Goal: Task Accomplishment & Management: Use online tool/utility

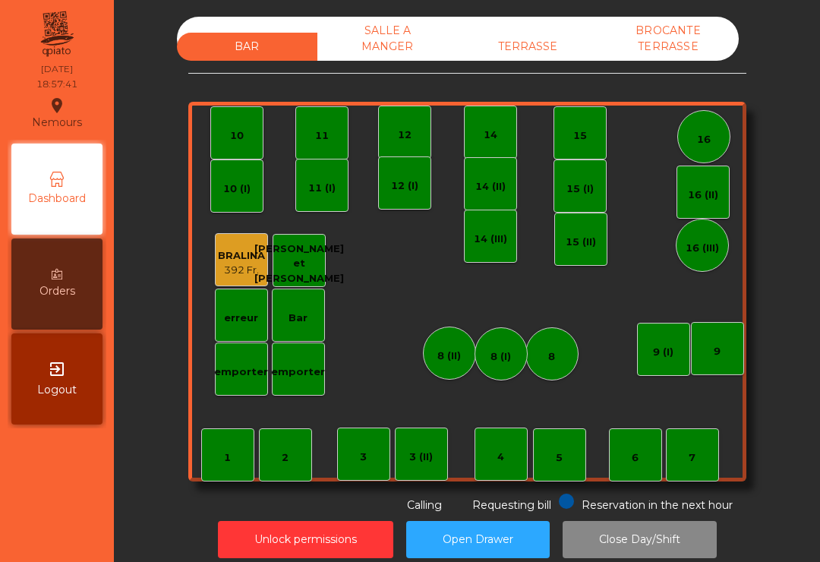
click at [536, 59] on div "TERRASSE" at bounding box center [528, 47] width 141 height 28
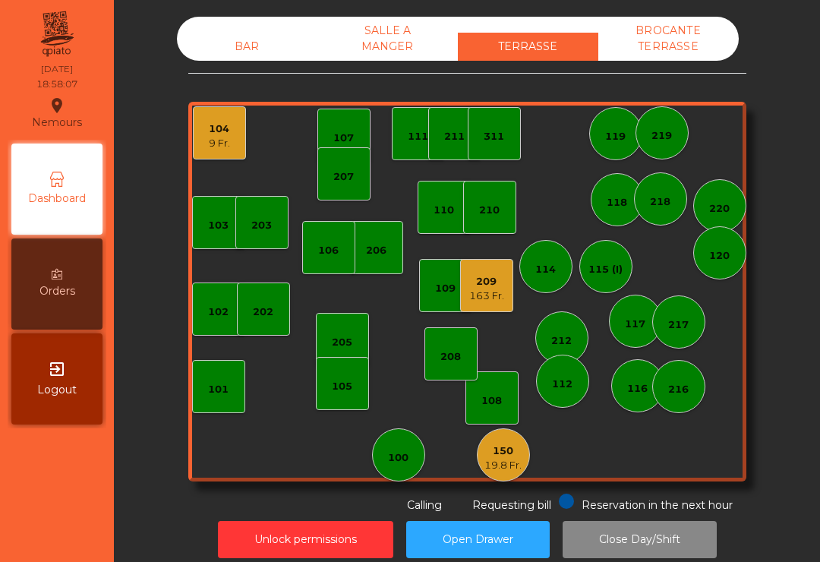
click at [223, 132] on div "104" at bounding box center [219, 129] width 21 height 15
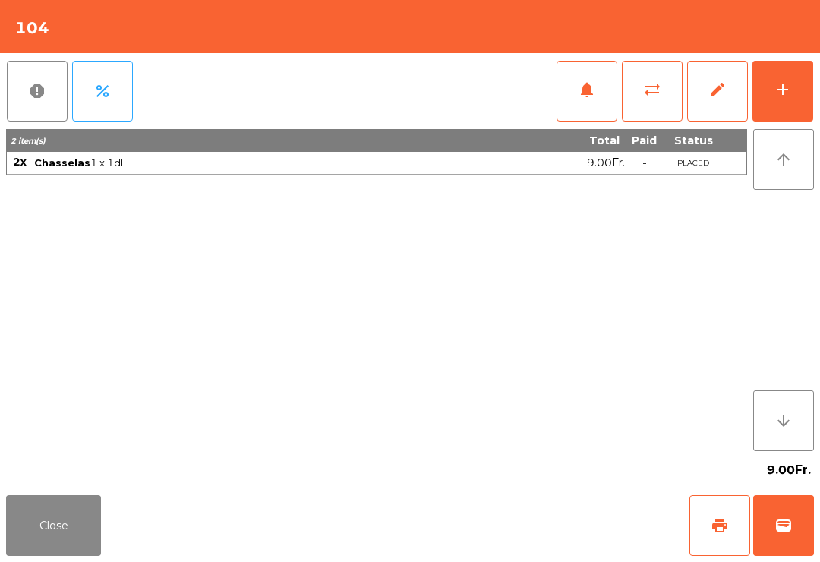
click at [794, 541] on button "wallet" at bounding box center [784, 525] width 61 height 61
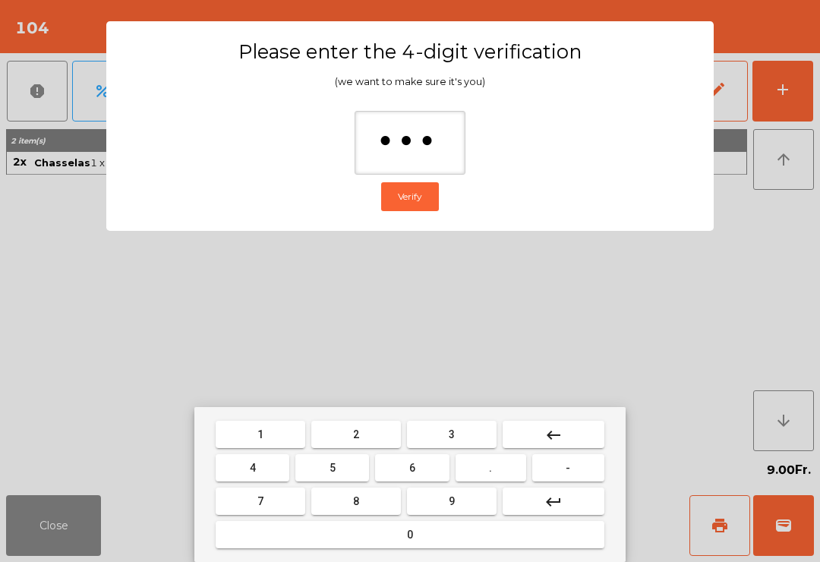
type input "****"
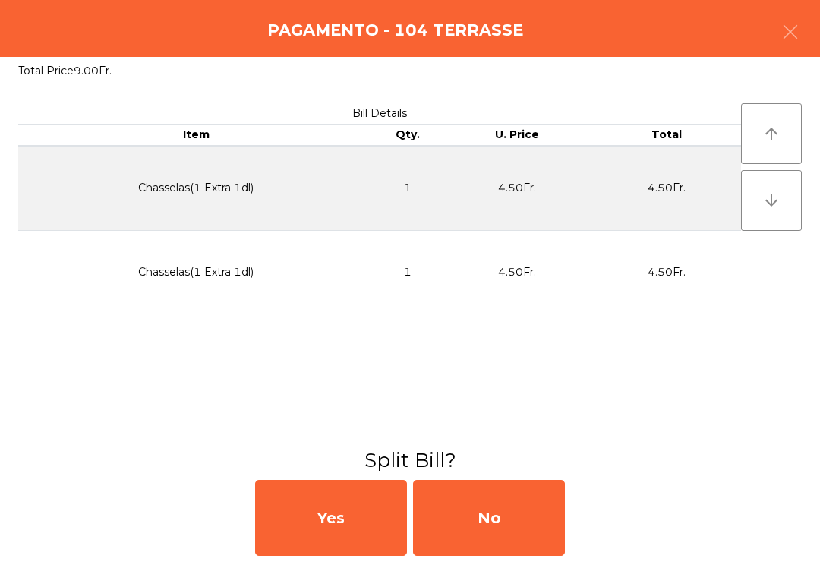
click at [511, 534] on div "No" at bounding box center [489, 518] width 152 height 76
click at [497, 527] on div "No" at bounding box center [489, 518] width 152 height 76
click at [496, 526] on div "No" at bounding box center [489, 518] width 152 height 76
click at [500, 529] on button "Open Drawer" at bounding box center [478, 539] width 144 height 37
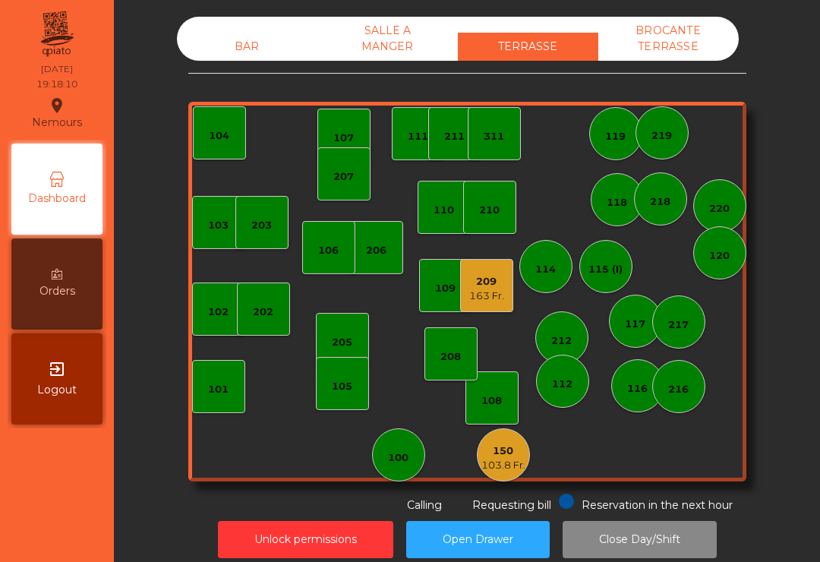
click at [245, 69] on div "BAR SALLE A MANGER TERRASSE BROCANTE TERRASSE 103 102 101 202 206 104 205 108 1…" at bounding box center [467, 265] width 558 height 497
click at [244, 43] on div "BAR" at bounding box center [247, 47] width 141 height 28
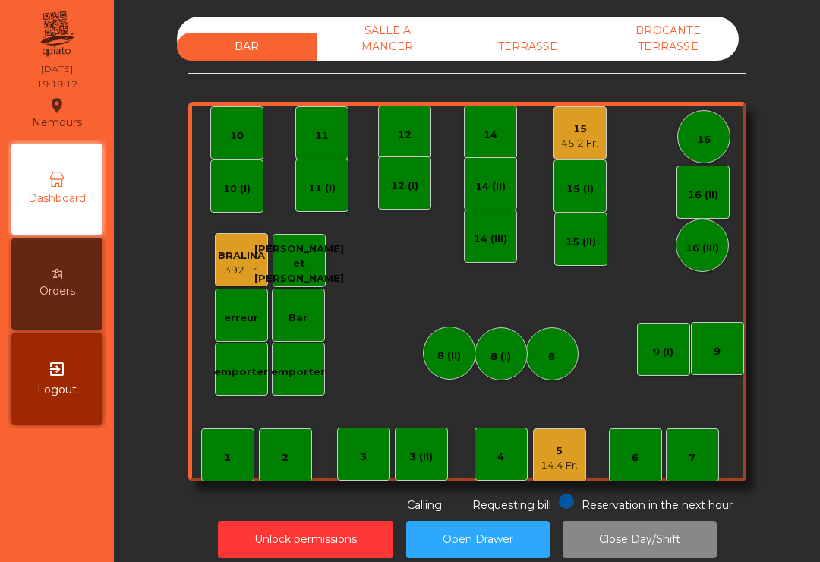
click at [561, 466] on div "14.4 Fr." at bounding box center [559, 465] width 37 height 15
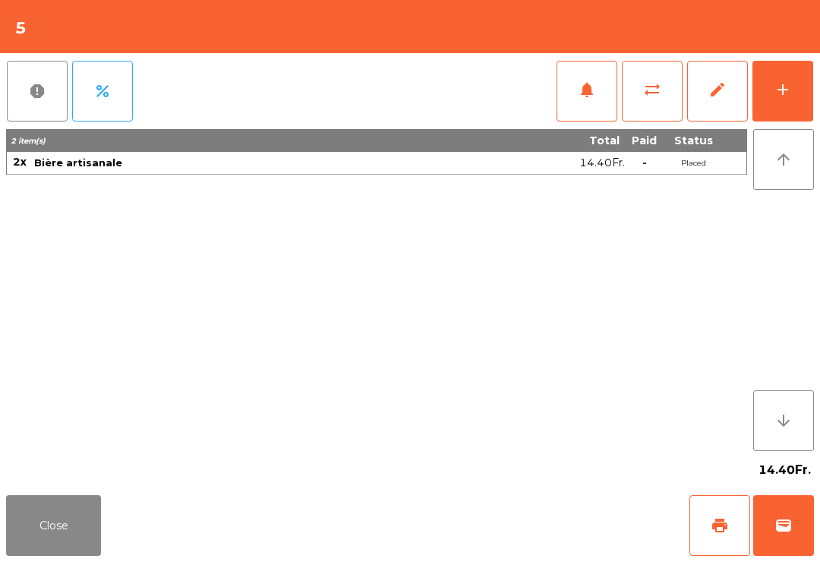
click at [788, 102] on button "add" at bounding box center [783, 91] width 61 height 61
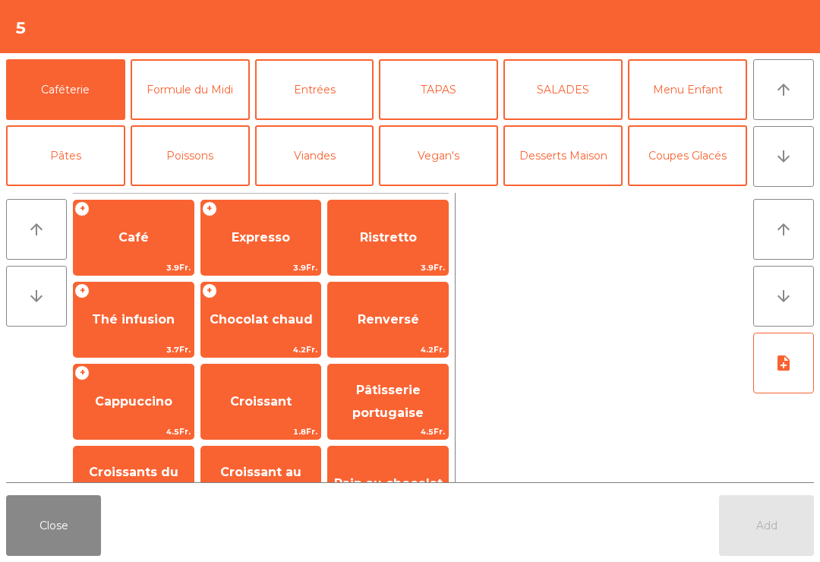
click at [310, 110] on button "Entrées" at bounding box center [314, 89] width 119 height 61
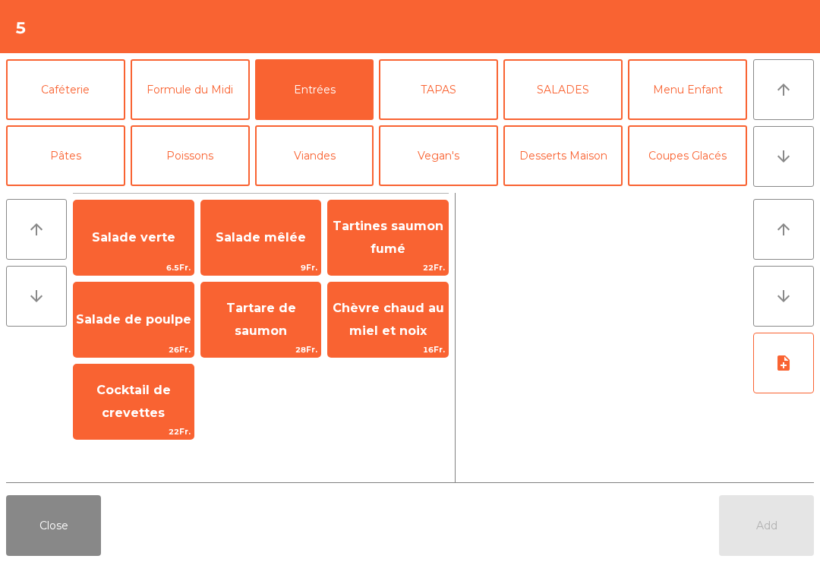
click at [258, 261] on span "9Fr." at bounding box center [261, 268] width 120 height 14
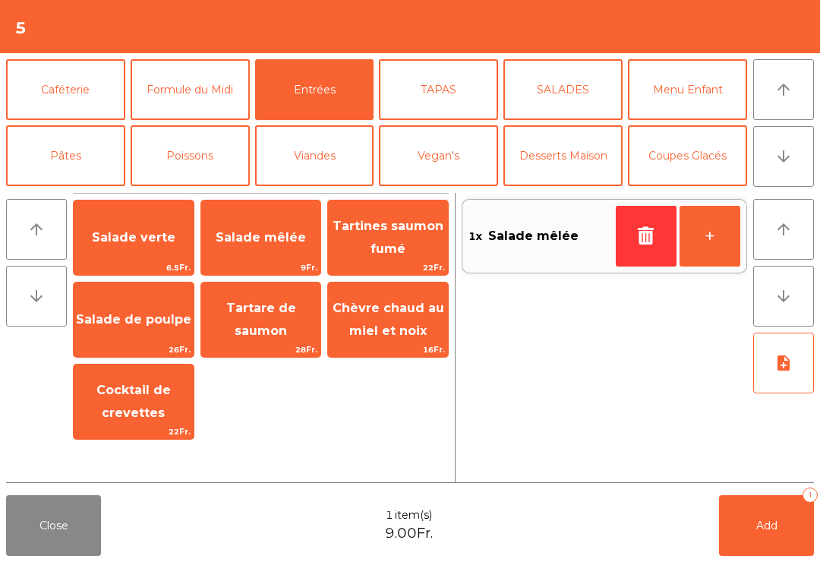
click at [703, 248] on button "+" at bounding box center [710, 236] width 61 height 61
click at [796, 149] on button "arrow_downward" at bounding box center [784, 156] width 61 height 61
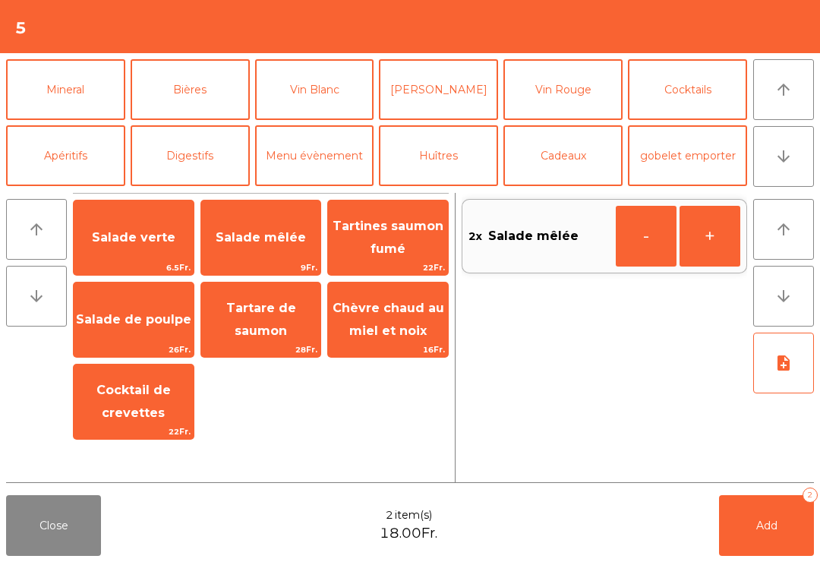
click at [807, 153] on button "arrow_downward" at bounding box center [784, 156] width 61 height 61
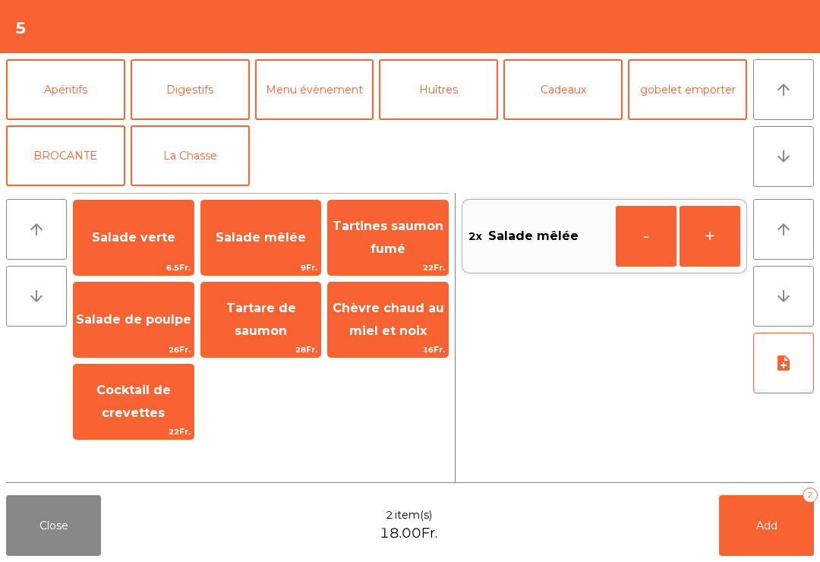
scroll to position [198, 0]
click at [175, 165] on button "La Chasse" at bounding box center [190, 155] width 119 height 61
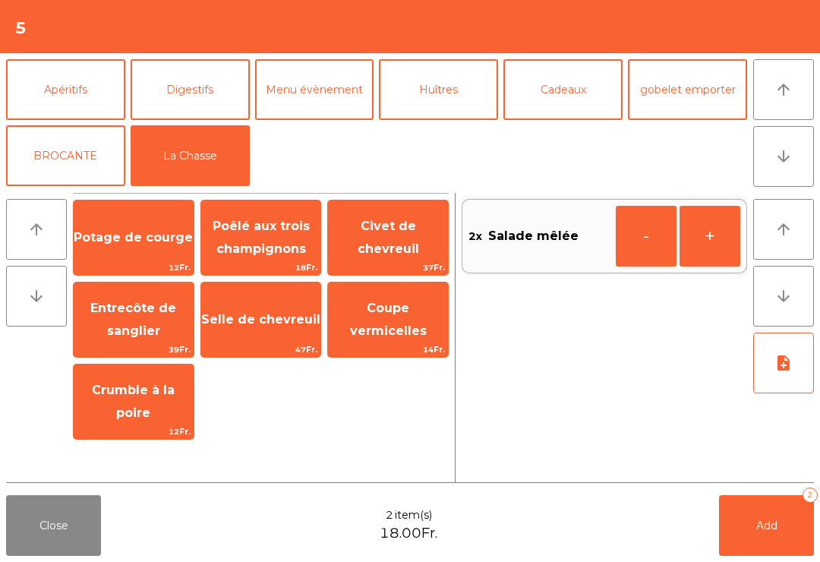
click at [107, 331] on span "Entrecôte de sanglier" at bounding box center [134, 320] width 120 height 65
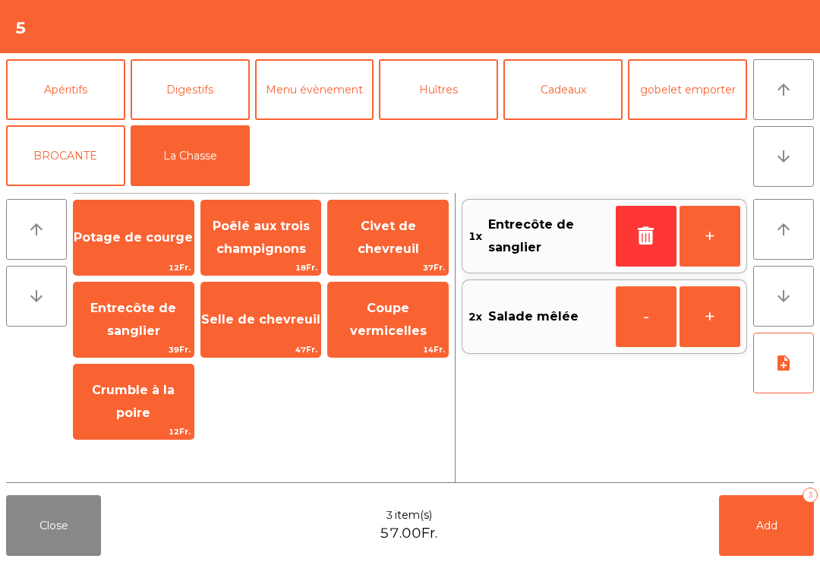
click at [721, 253] on button "+" at bounding box center [710, 236] width 61 height 61
click at [770, 527] on span "Add" at bounding box center [767, 526] width 21 height 14
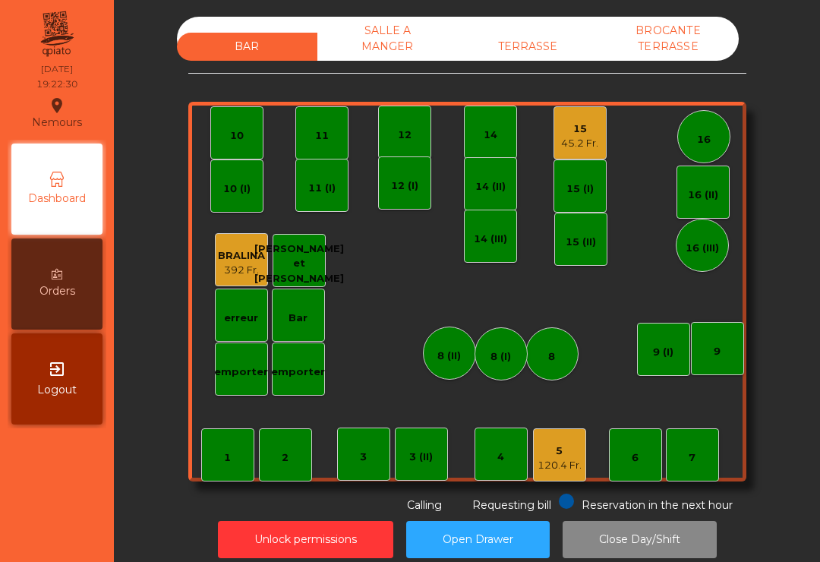
click at [511, 58] on div "TERRASSE" at bounding box center [528, 47] width 141 height 28
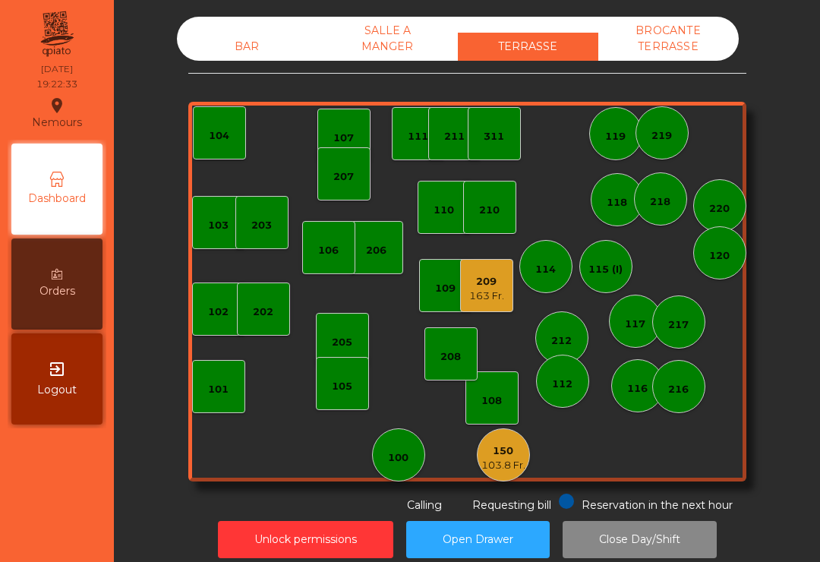
click at [265, 220] on div "203" at bounding box center [261, 225] width 21 height 15
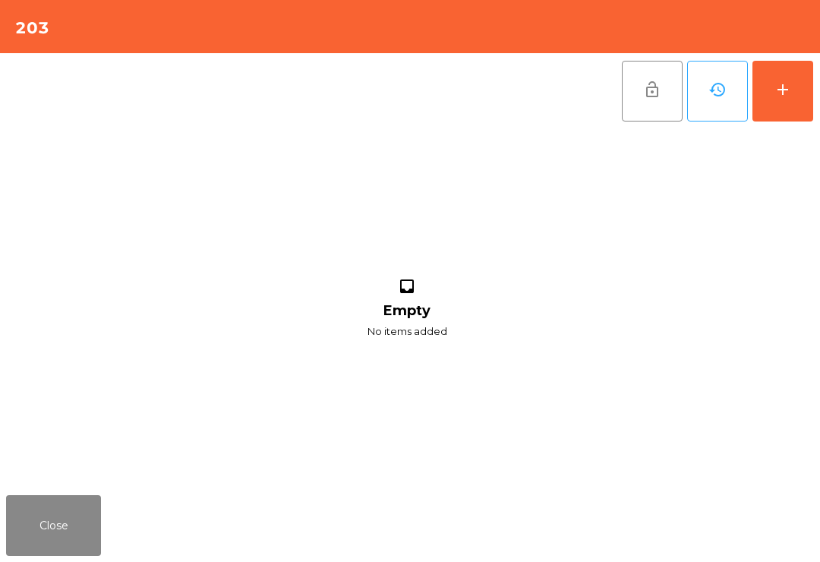
click at [779, 96] on div "add" at bounding box center [783, 90] width 18 height 18
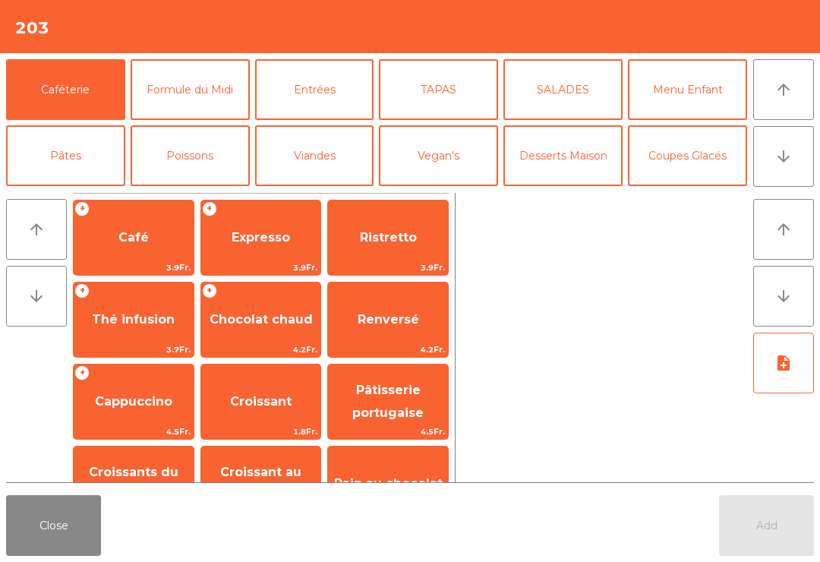
click at [792, 157] on icon "arrow_downward" at bounding box center [784, 156] width 18 height 18
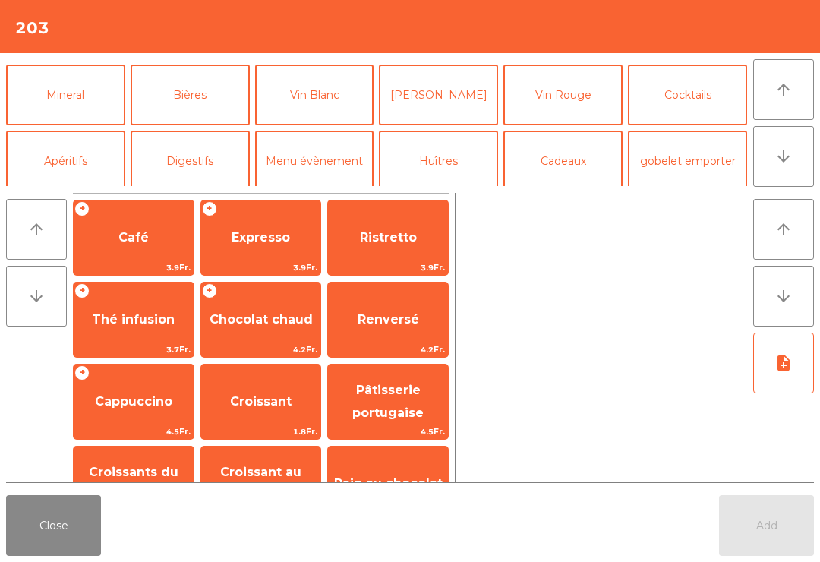
scroll to position [132, 0]
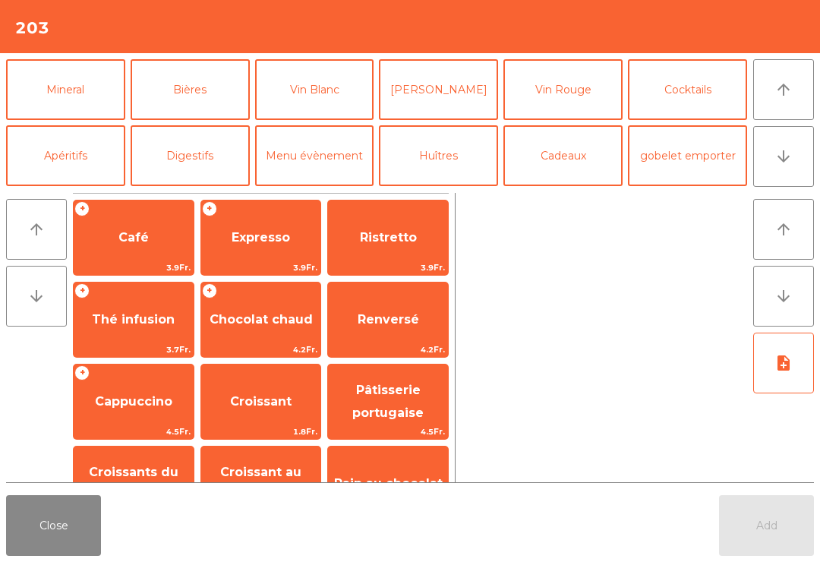
click at [201, 92] on button "Bières" at bounding box center [190, 89] width 119 height 61
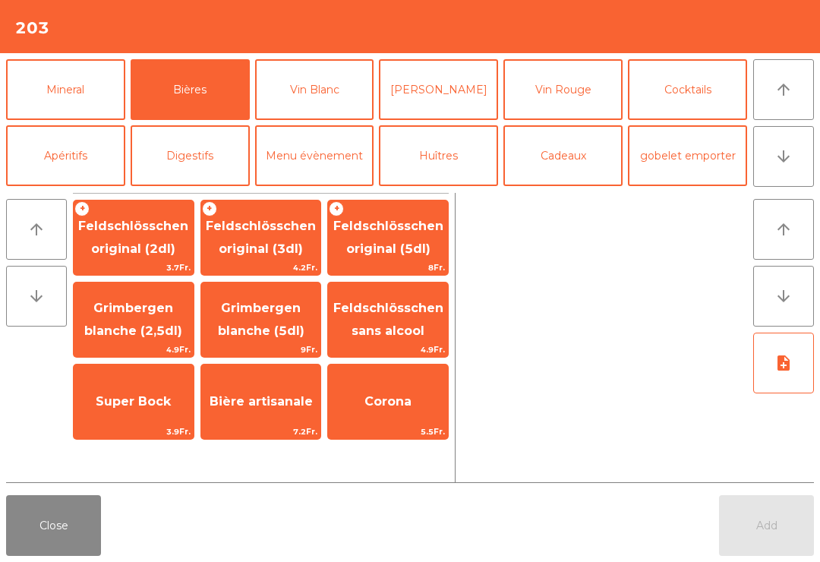
click at [264, 219] on span "Feldschlösschen original (3dl)" at bounding box center [261, 237] width 110 height 37
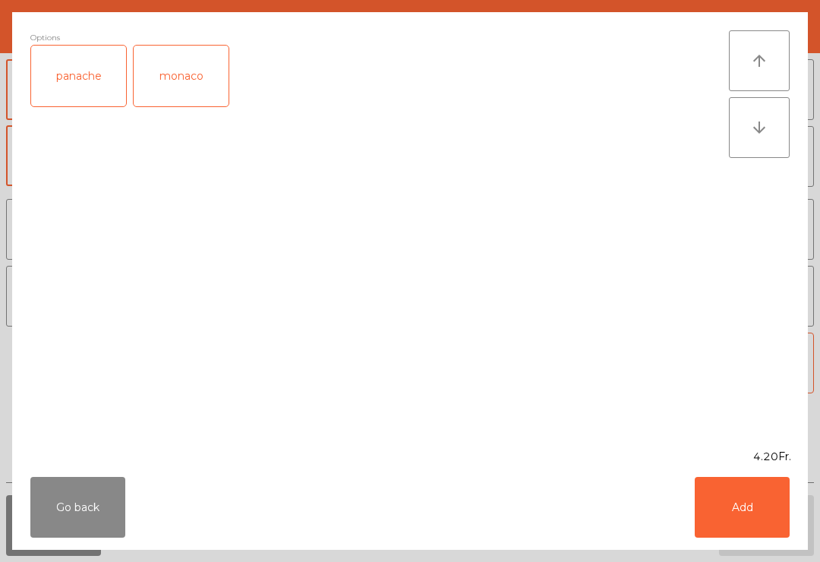
click at [72, 81] on div "panache" at bounding box center [78, 76] width 95 height 61
click at [765, 511] on button "Add" at bounding box center [742, 507] width 95 height 61
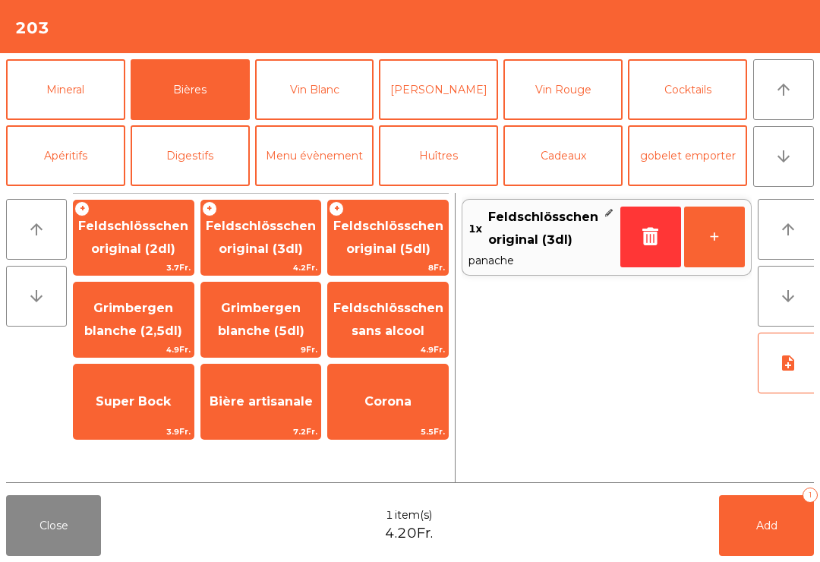
click at [729, 257] on button "+" at bounding box center [714, 237] width 61 height 61
click at [84, 90] on button "Mineral" at bounding box center [65, 89] width 119 height 61
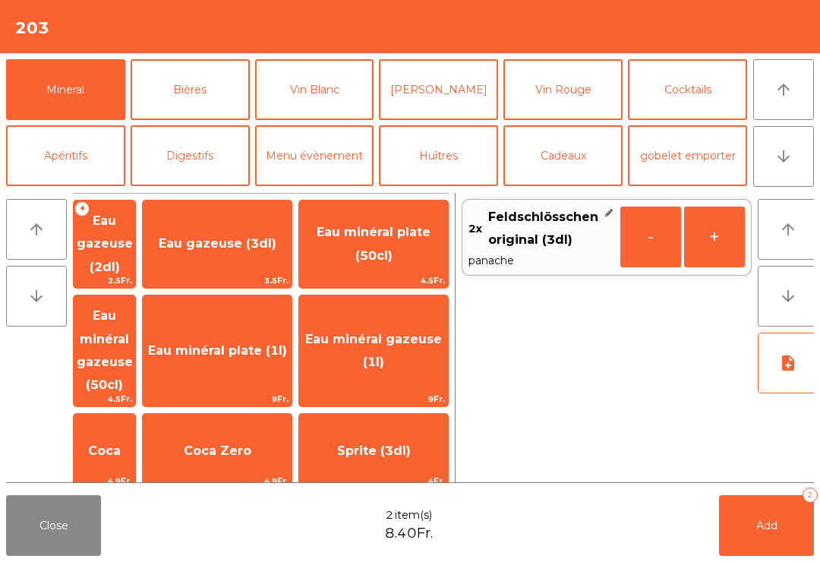
click at [406, 332] on span "Eau minéral gazeuse (1l)" at bounding box center [373, 350] width 137 height 37
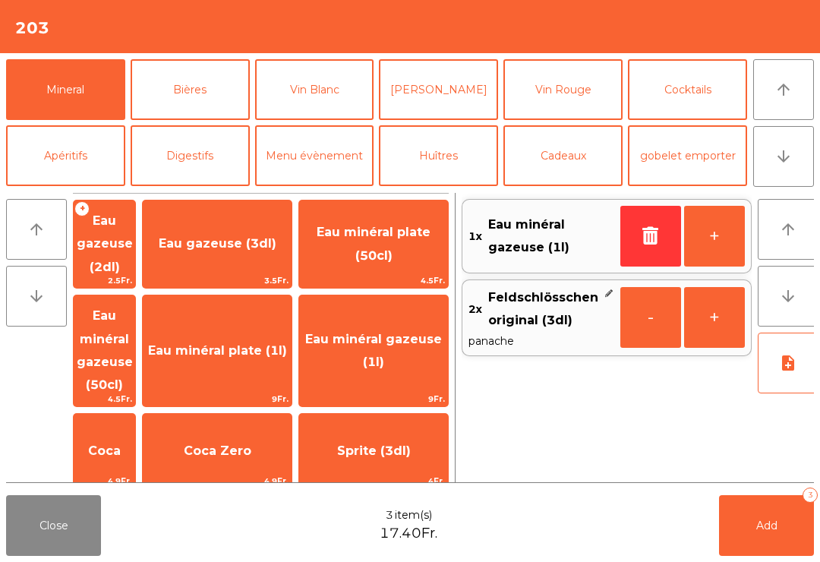
click at [795, 548] on button "Add 3" at bounding box center [766, 525] width 95 height 61
